Goal: Transaction & Acquisition: Purchase product/service

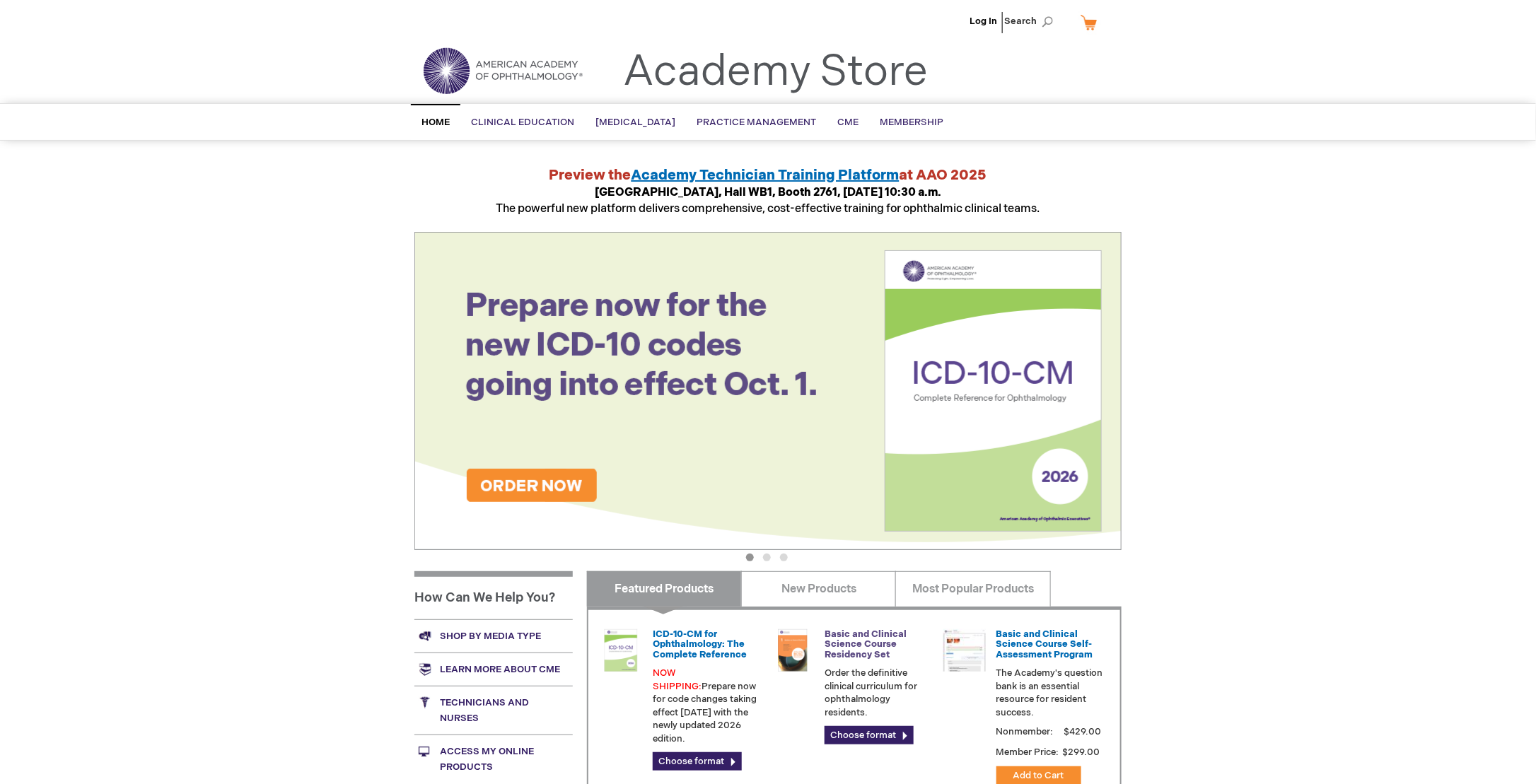
type input "dfajardo"
click at [839, 640] on link "Basic and Clinical Science Course Residency Set" at bounding box center [865, 644] width 82 height 32
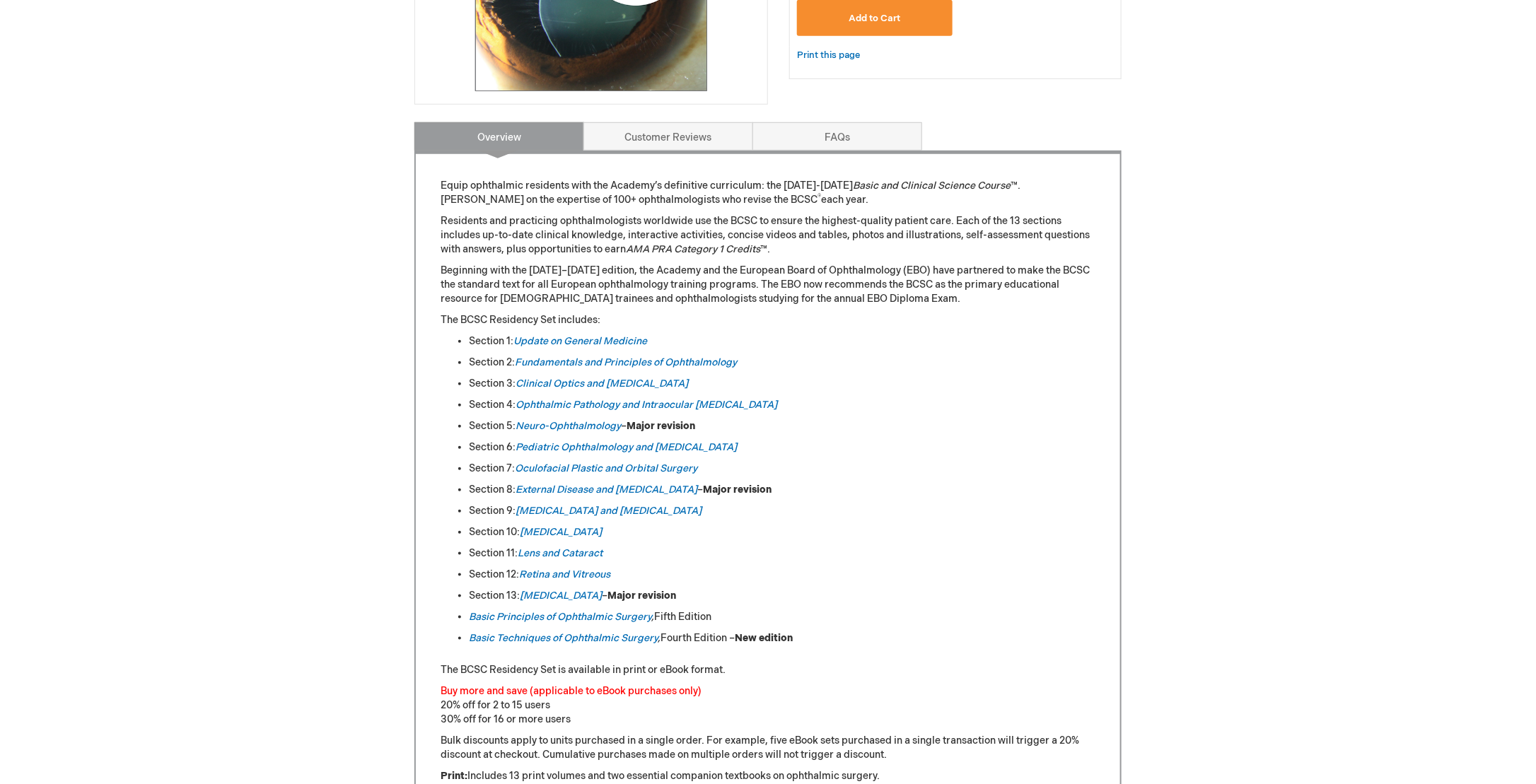
scroll to position [424, 0]
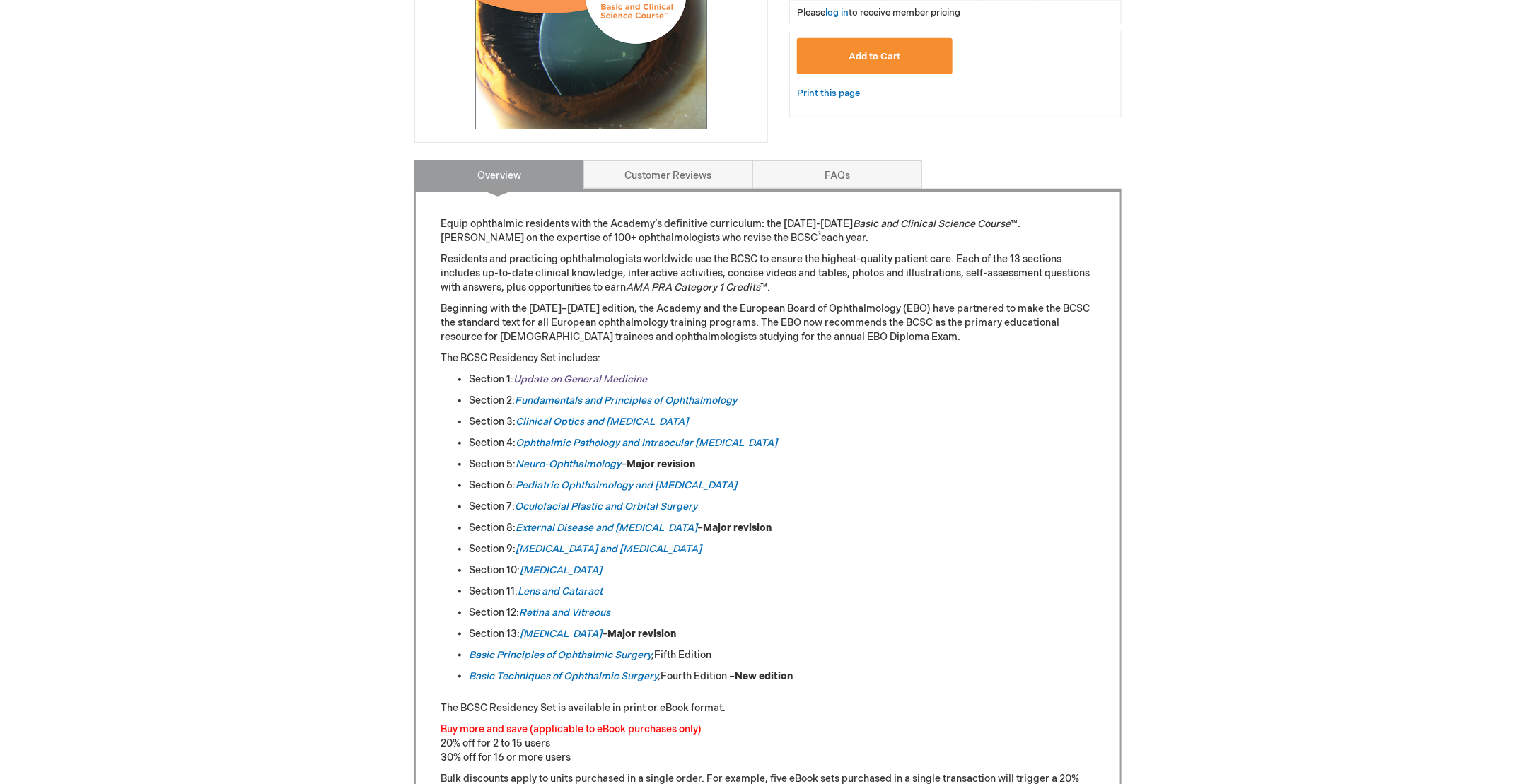
type input "dfajardo"
click at [563, 378] on link "Update on General Medicine" at bounding box center [580, 379] width 134 height 12
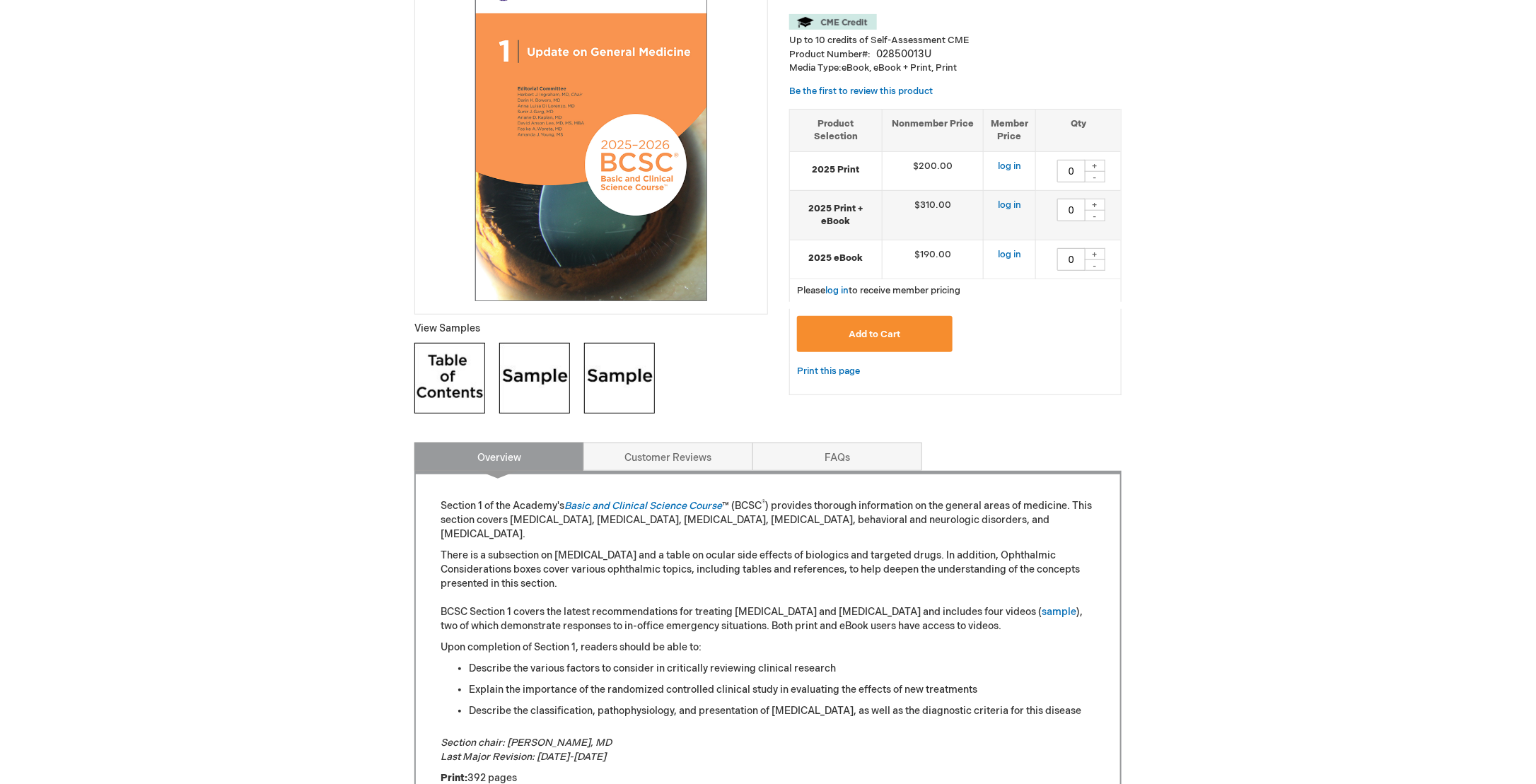
scroll to position [283, 0]
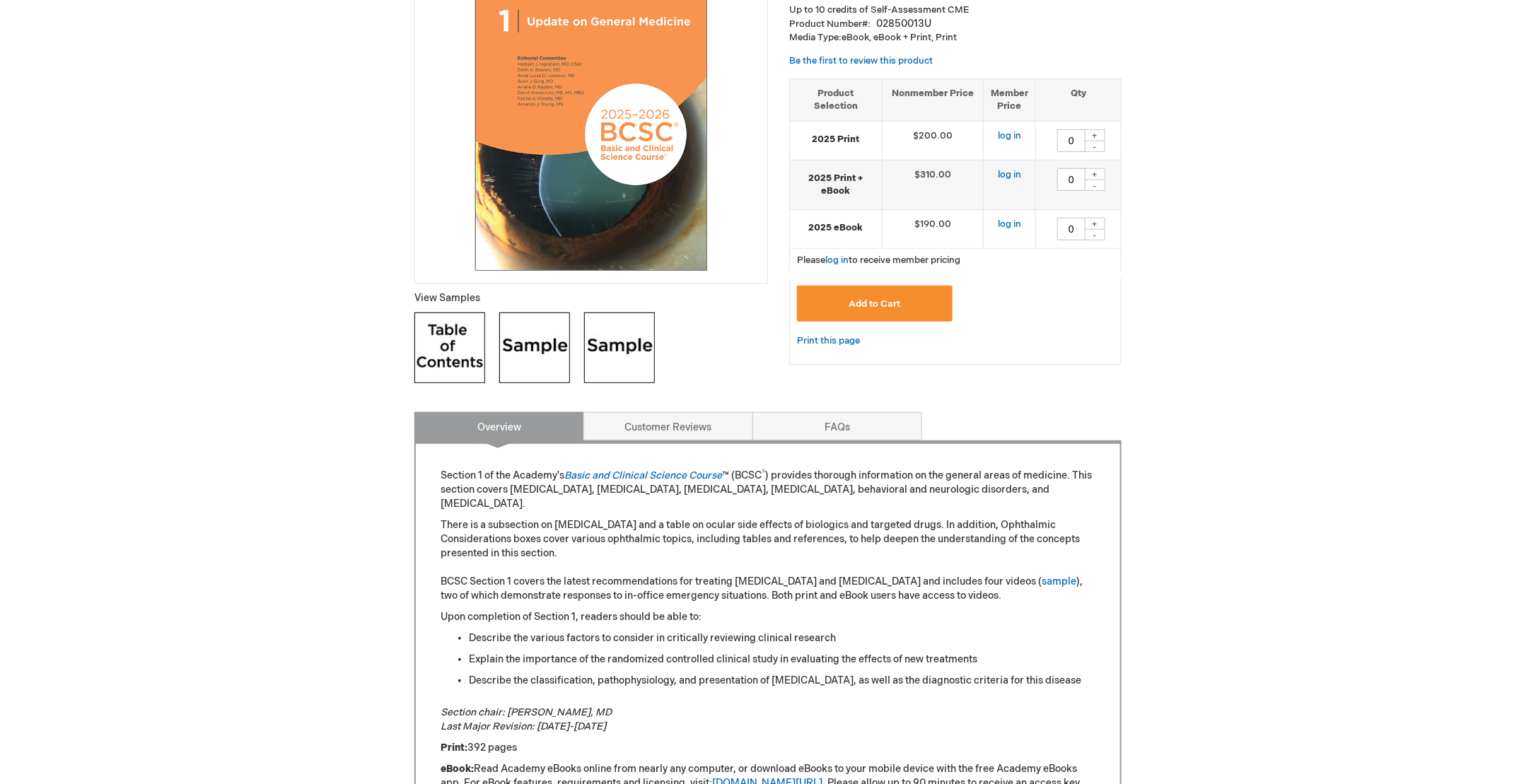
type input "dfajardo"
click at [539, 349] on img at bounding box center [535, 348] width 71 height 71
click at [611, 352] on img at bounding box center [620, 348] width 71 height 71
